Goal: Check status: Check status

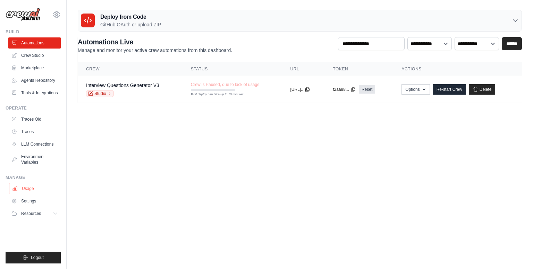
click at [33, 189] on link "Usage" at bounding box center [35, 188] width 52 height 11
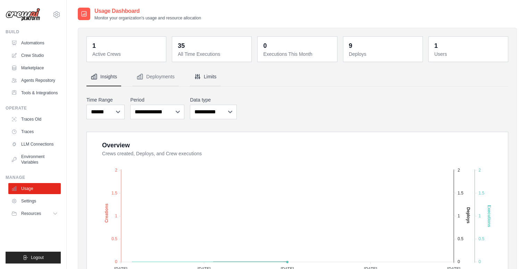
click at [197, 77] on icon "Tabs" at bounding box center [197, 76] width 7 height 7
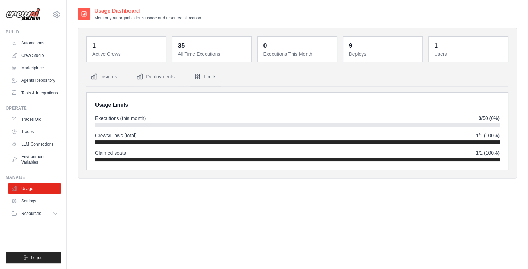
click at [197, 77] on icon "Tabs" at bounding box center [197, 76] width 7 height 7
click at [175, 80] on button "Deployments" at bounding box center [155, 77] width 46 height 19
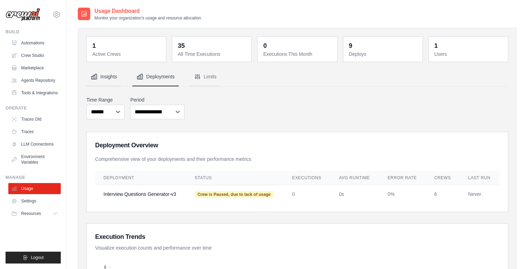
click at [107, 81] on button "Insights" at bounding box center [103, 77] width 35 height 19
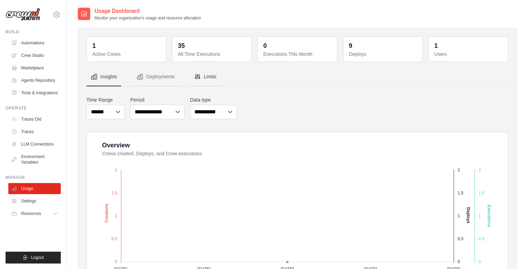
click at [215, 73] on button "Limits" at bounding box center [205, 77] width 31 height 19
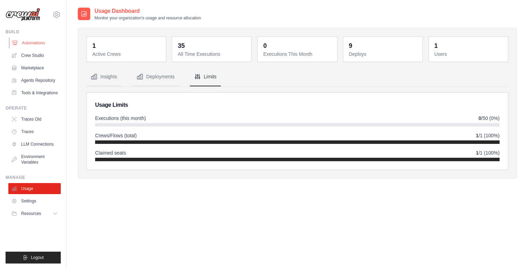
click at [19, 42] on link "Automations" at bounding box center [35, 42] width 52 height 11
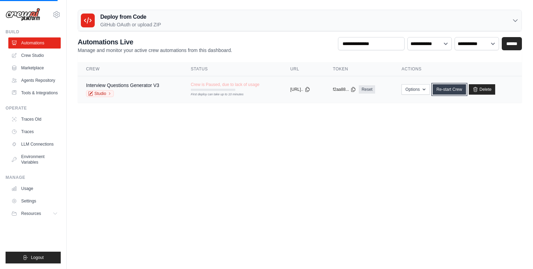
click at [450, 86] on link "Re-start Crew" at bounding box center [449, 89] width 33 height 10
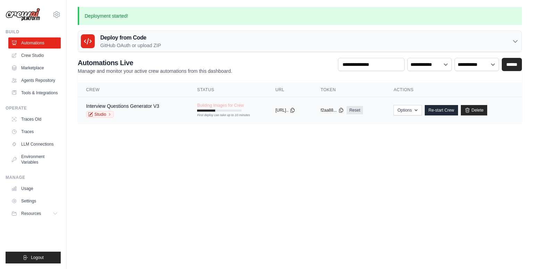
click at [241, 110] on td "Building Images for Crew First deploy can take up to 10 minutes" at bounding box center [228, 107] width 78 height 20
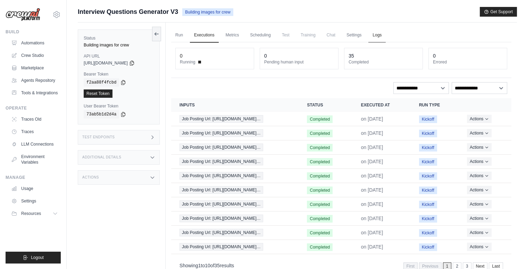
drag, startPoint x: 0, startPoint y: 0, endPoint x: 371, endPoint y: 33, distance: 372.7
click at [371, 33] on link "Logs" at bounding box center [376, 35] width 17 height 15
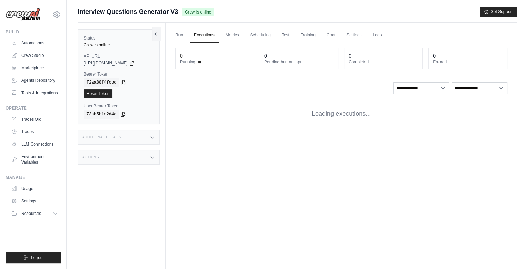
click at [201, 35] on link "Executions" at bounding box center [204, 35] width 29 height 15
